Goal: Transaction & Acquisition: Download file/media

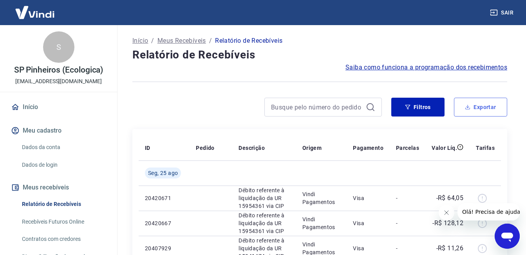
click at [487, 110] on button "Exportar" at bounding box center [480, 107] width 53 height 19
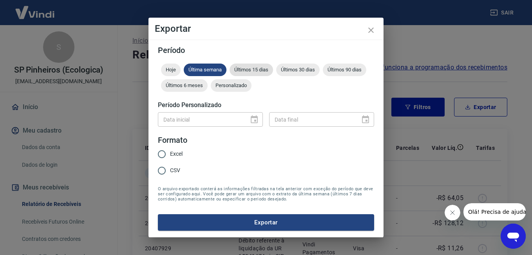
click at [250, 74] on div "Últimos 15 dias" at bounding box center [251, 69] width 43 height 13
click at [172, 153] on span "Excel" at bounding box center [176, 154] width 13 height 8
click at [170, 153] on input "Excel" at bounding box center [162, 154] width 16 height 16
radio input "true"
click at [243, 215] on button "Exportar" at bounding box center [266, 222] width 216 height 16
